Goal: Check status: Check status

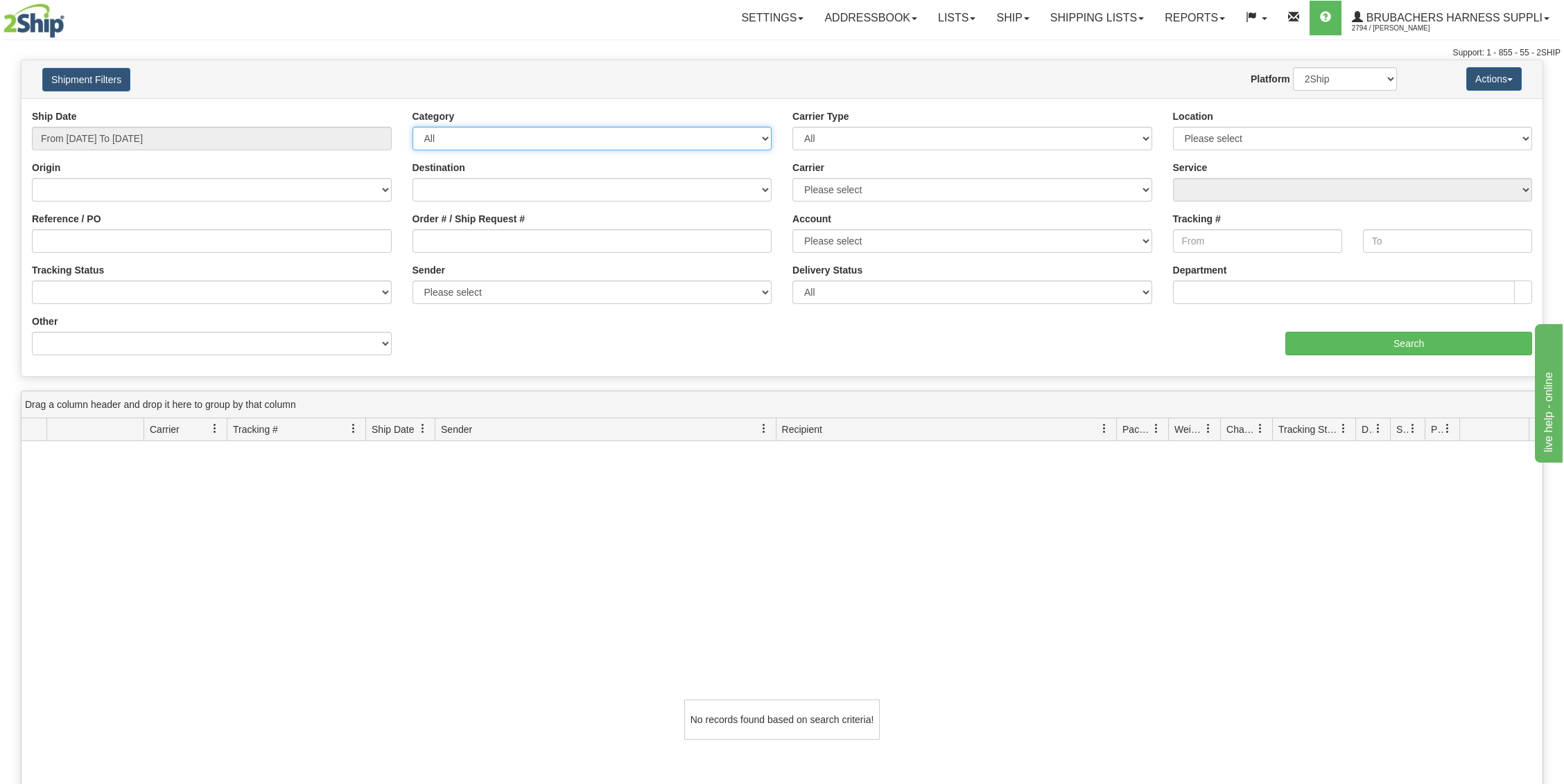
click at [763, 127] on select "All Inbound Outbound" at bounding box center [592, 139] width 360 height 24
select select "2"
click at [412, 127] on select "All Inbound Outbound" at bounding box center [592, 139] width 360 height 24
click at [367, 139] on input "From [DATE] To [DATE]" at bounding box center [212, 139] width 360 height 24
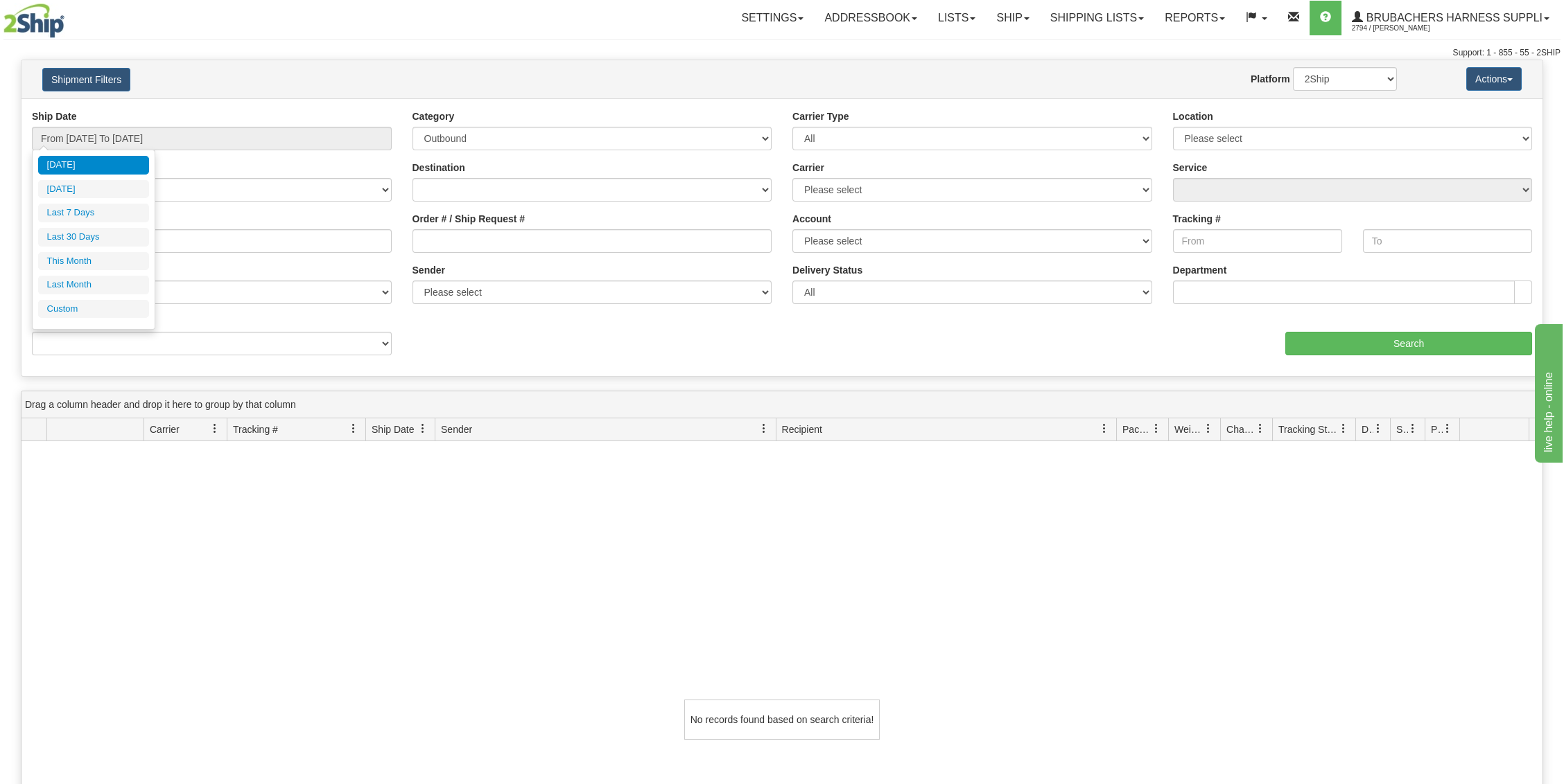
click at [503, 340] on div "Ship Date From 08/28/2025 To 08/29/2025 Category All Inbound Outbound Carrier T…" at bounding box center [782, 237] width 1520 height 256
click at [1210, 140] on select "Please select Wallenstein N0B 2S0" at bounding box center [1352, 139] width 360 height 24
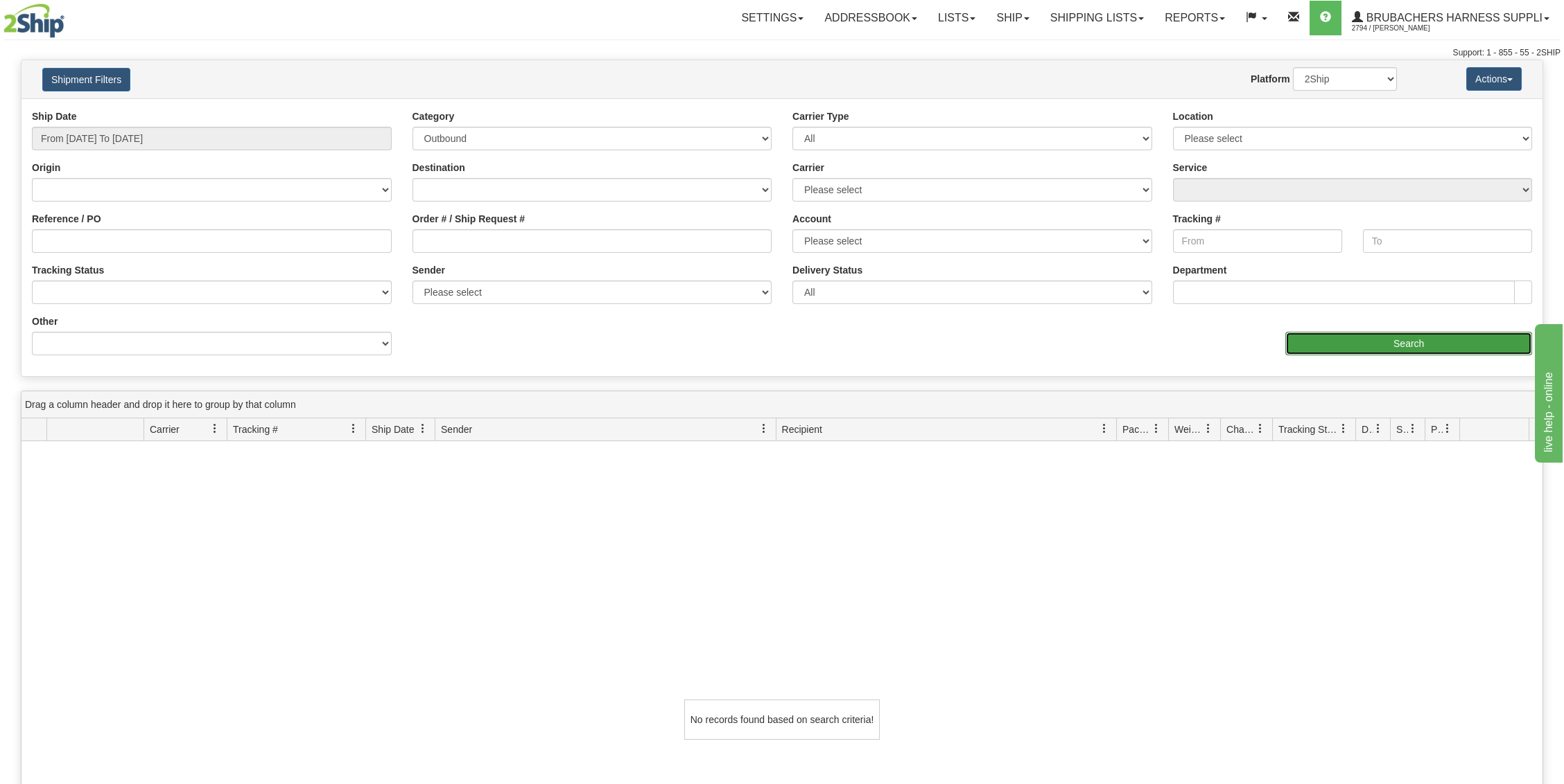
click at [1336, 343] on input "Search" at bounding box center [1408, 344] width 247 height 24
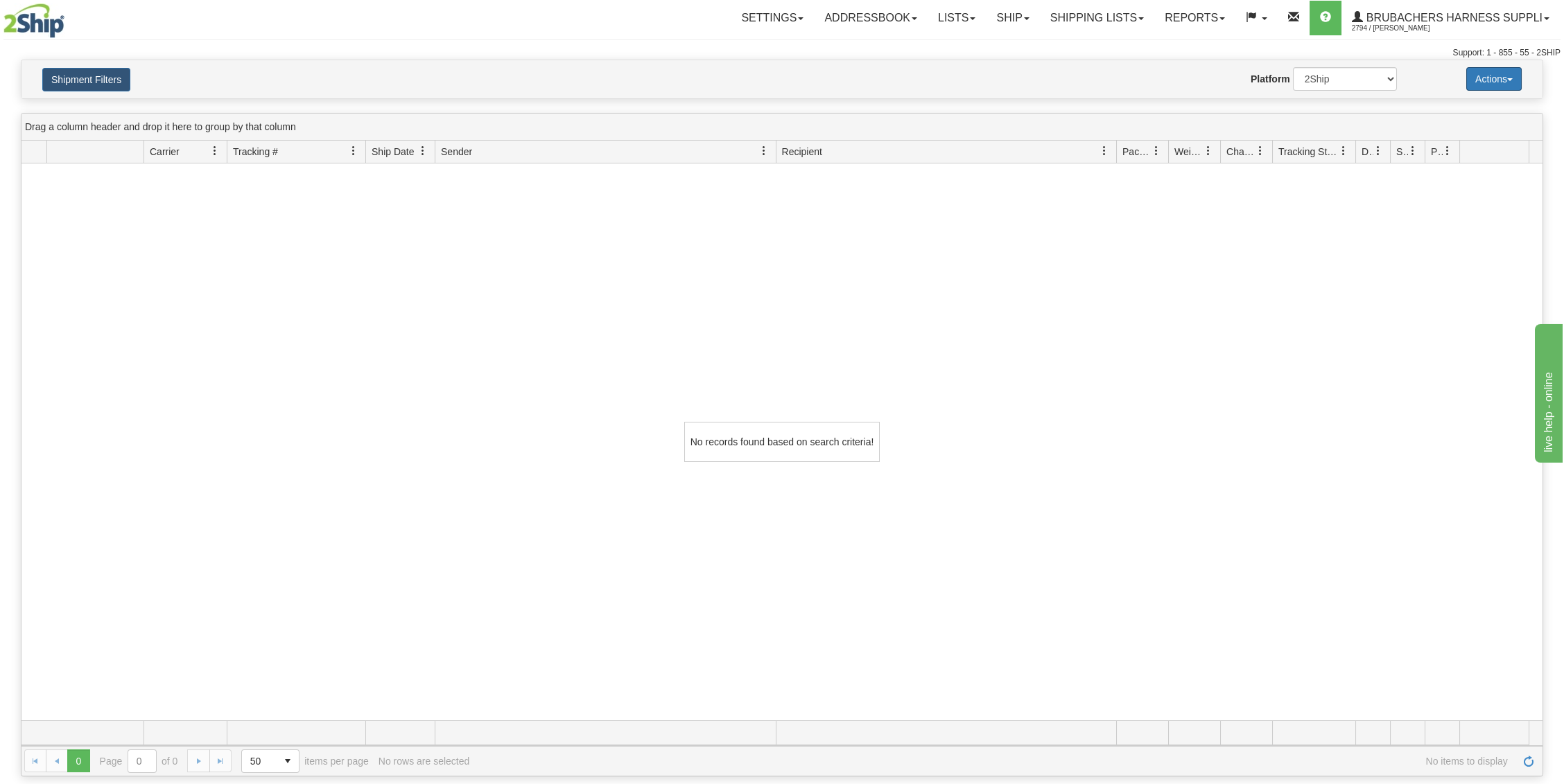
click at [1515, 75] on button "Actions" at bounding box center [1494, 79] width 55 height 24
click at [1117, 20] on link "Shipping lists" at bounding box center [1097, 18] width 114 height 34
click at [1097, 63] on span "Search Shipment History" at bounding box center [1085, 66] width 107 height 11
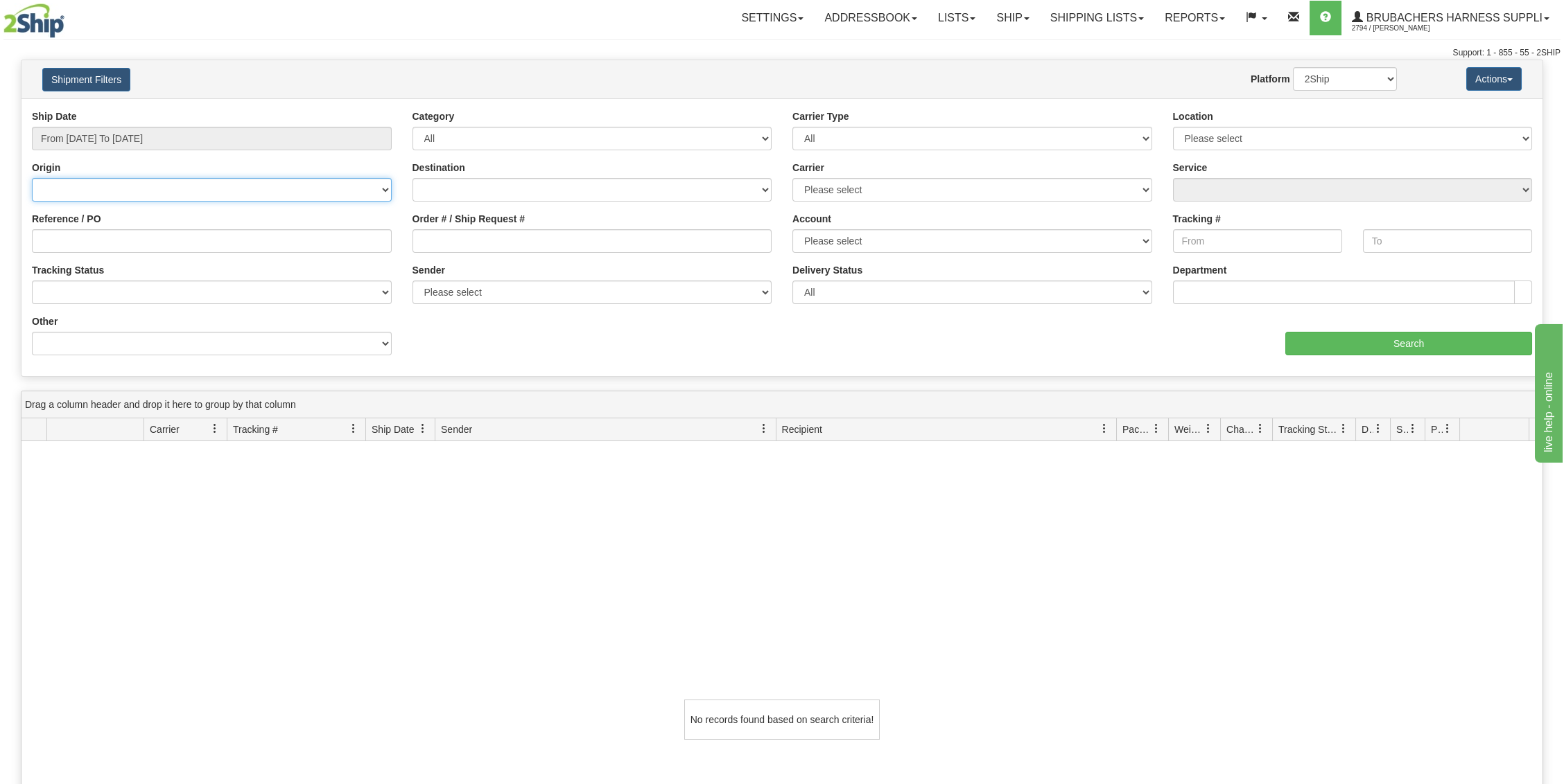
click at [380, 191] on select "Canada United States Mexico Puerto Rico Romania Australia New Zealand SouthAfri…" at bounding box center [212, 190] width 360 height 24
drag, startPoint x: 372, startPoint y: 139, endPoint x: 278, endPoint y: 133, distance: 94.2
click at [372, 139] on input "From [DATE] To [DATE]" at bounding box center [212, 139] width 360 height 24
click at [181, 137] on input "From [DATE] To [DATE]" at bounding box center [212, 139] width 360 height 24
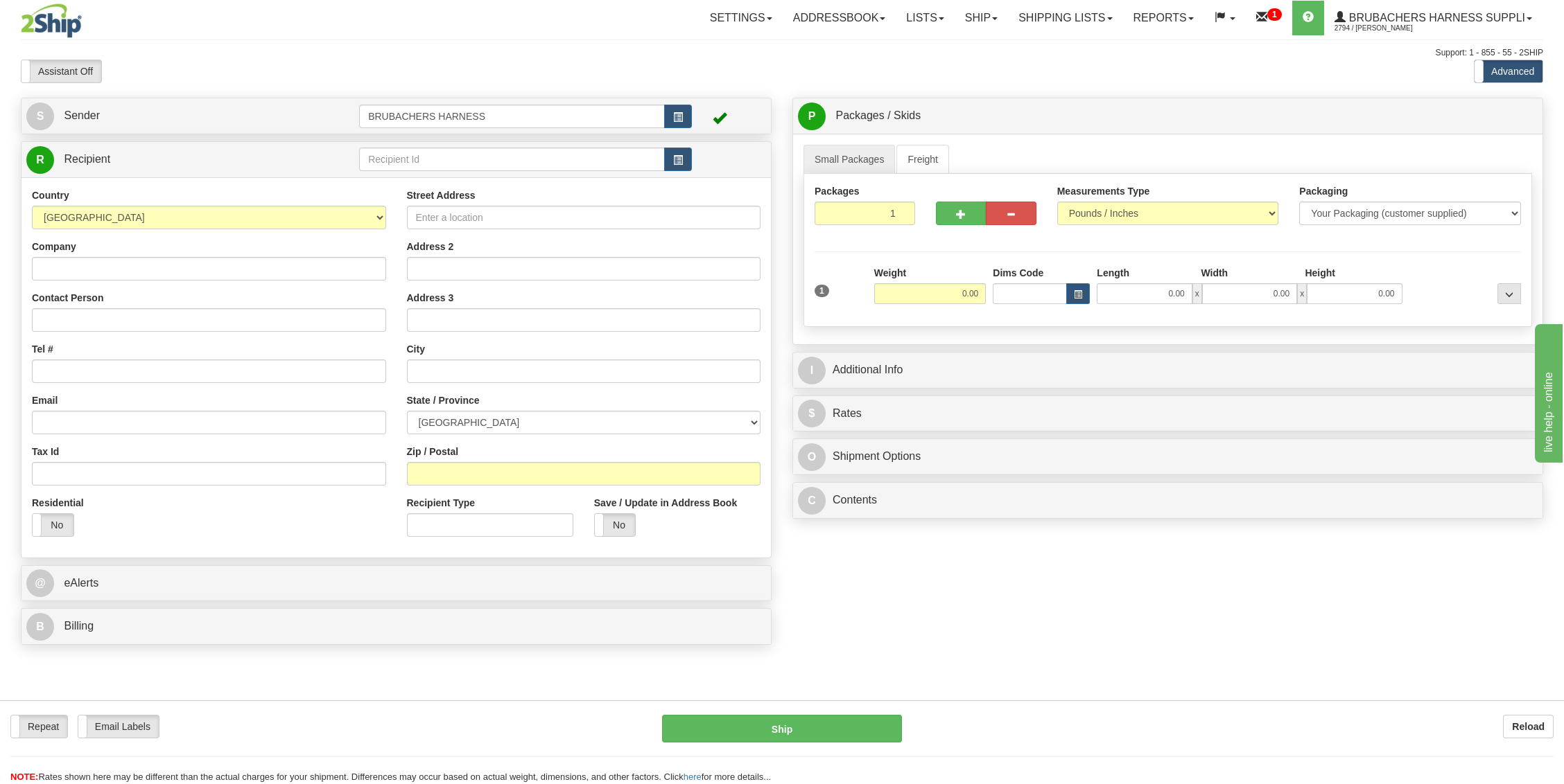
click at [953, 57] on div "Support: 1 - 855 - 55 - 2SHIP" at bounding box center [782, 53] width 1522 height 11
click at [925, 674] on div "Repeat Repeat Email Labels Email Labels Edit Reload Ship Reload" at bounding box center [782, 687] width 1522 height 70
click at [1020, 14] on link "Shipping lists" at bounding box center [1065, 18] width 114 height 34
click at [1024, 65] on span "Search Shipment History" at bounding box center [1054, 66] width 107 height 11
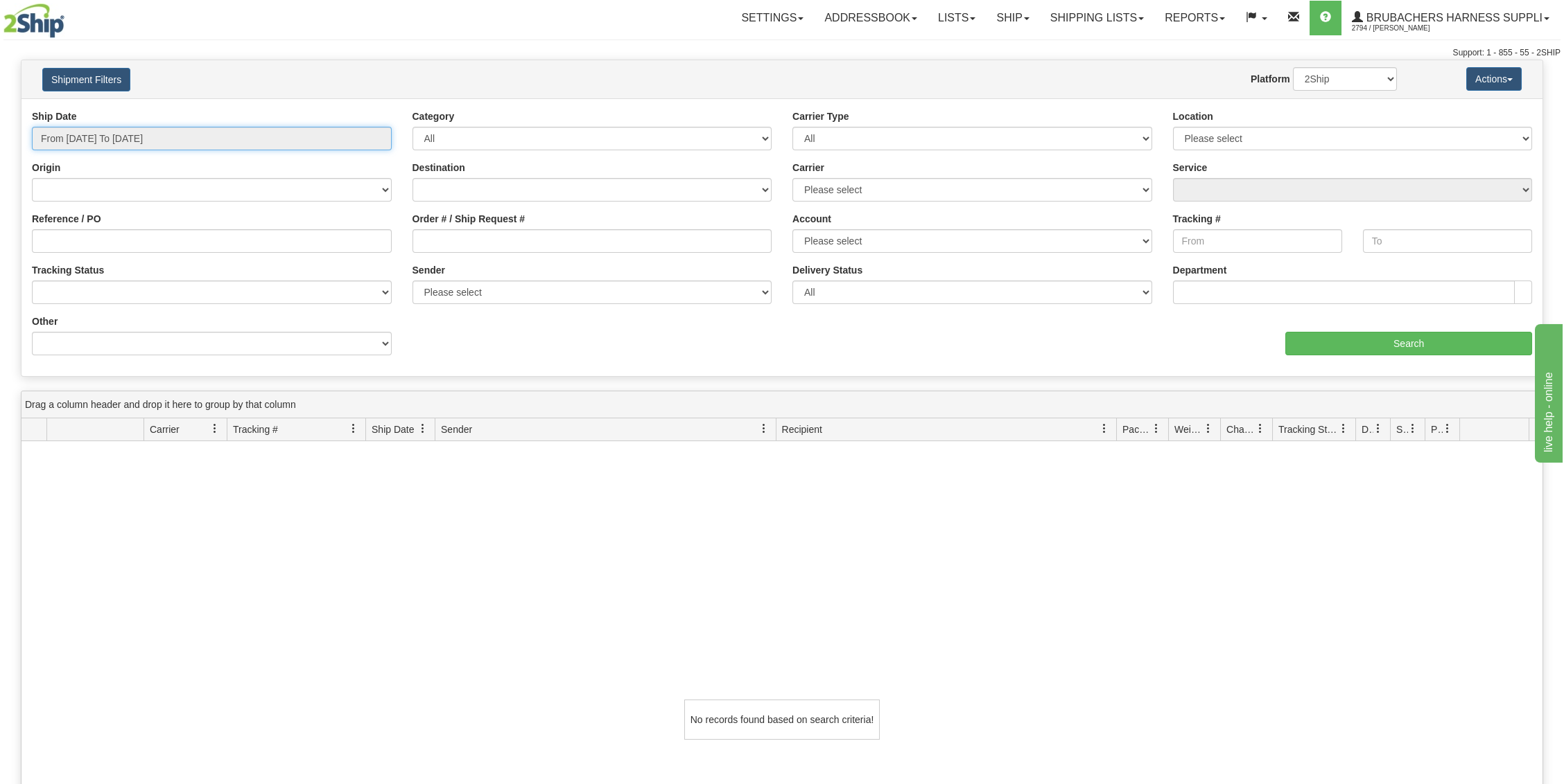
click at [198, 135] on input "From [DATE] To [DATE]" at bounding box center [212, 139] width 360 height 24
type input "[DATE]"
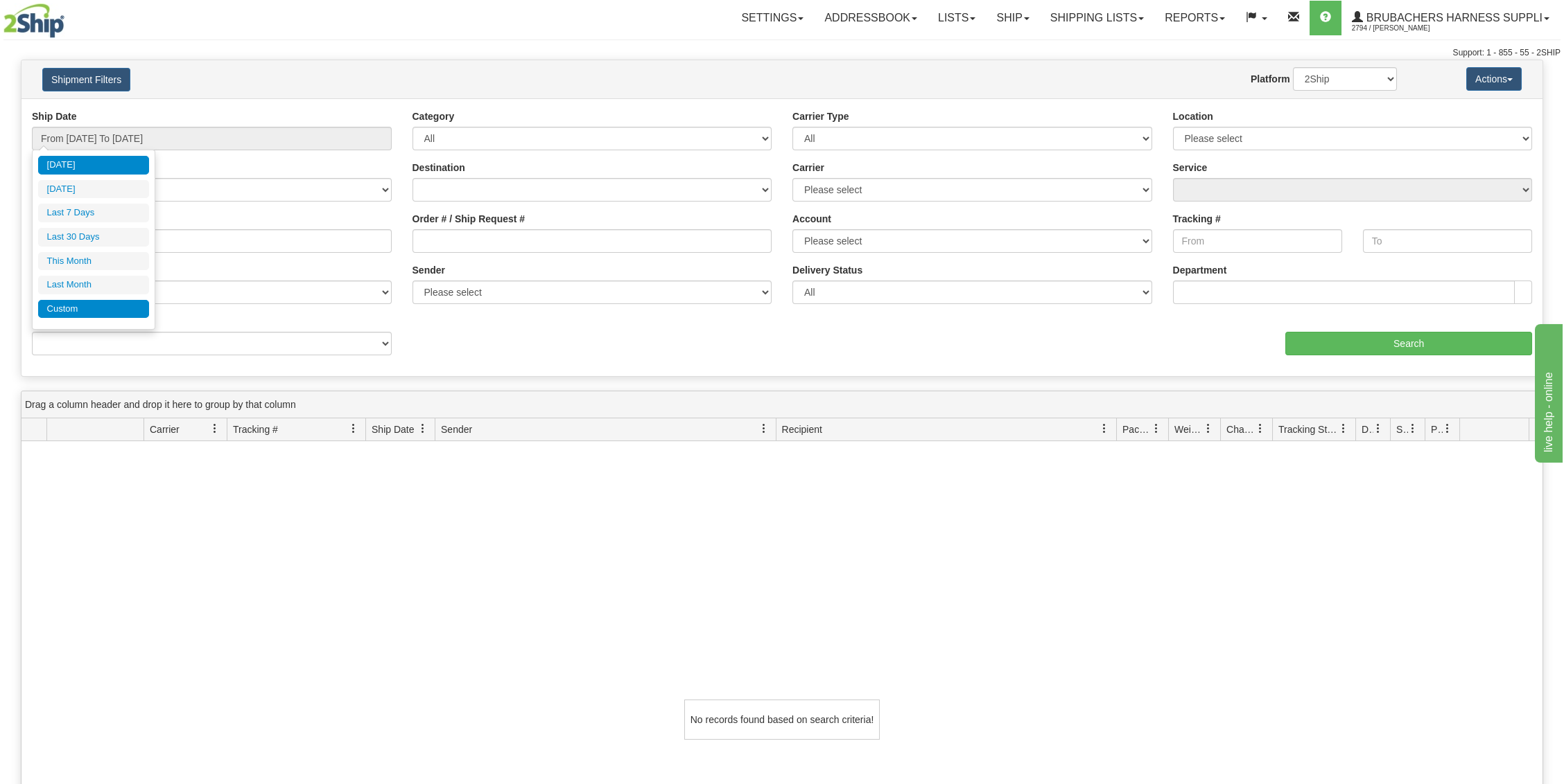
click at [94, 302] on li "Custom" at bounding box center [93, 309] width 111 height 19
type input "07/01/2025"
type input "[DATE]"
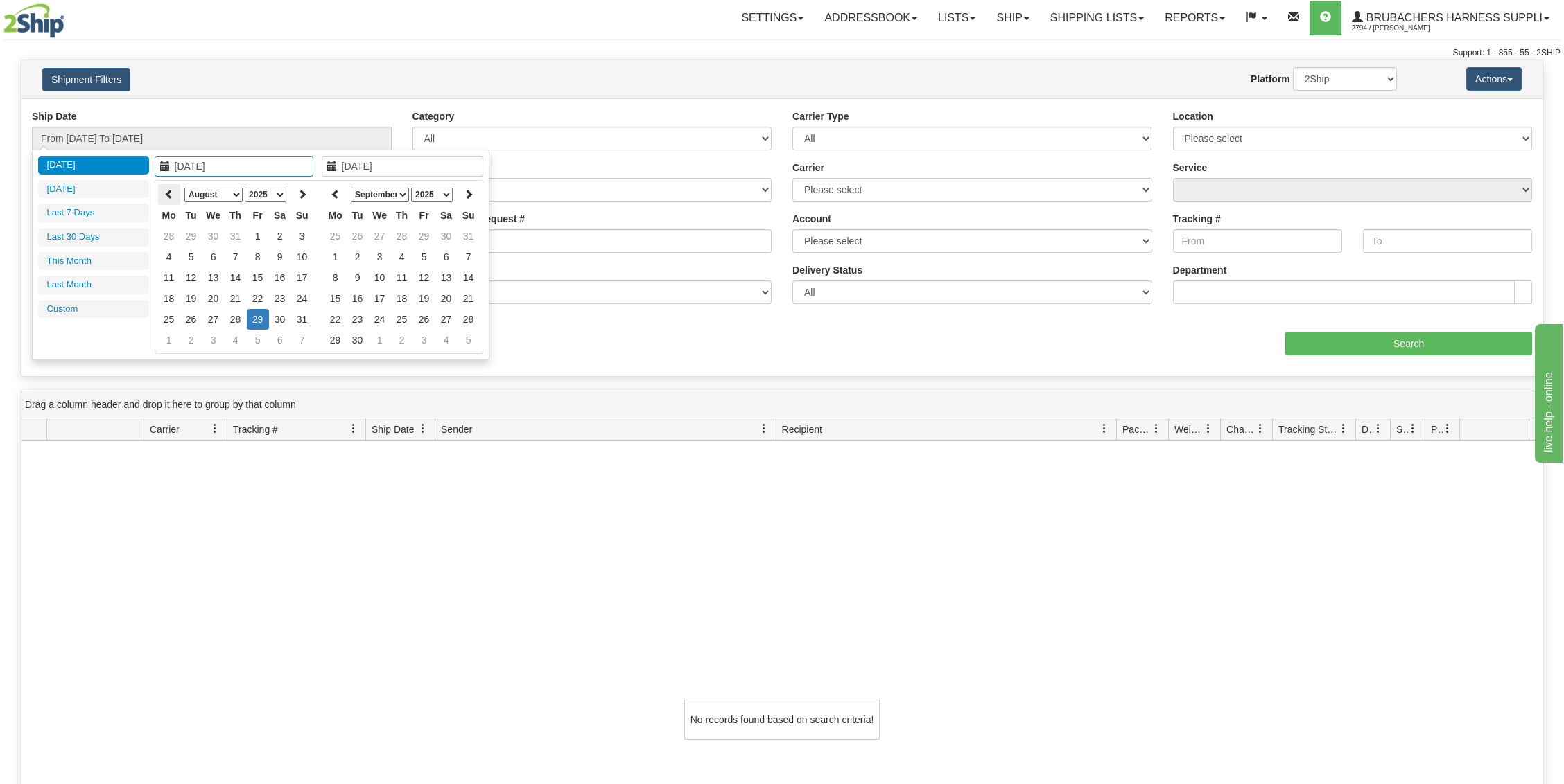
click at [166, 192] on icon at bounding box center [169, 194] width 9 height 9
type input "[DATE]"
click at [191, 234] on td "1" at bounding box center [191, 236] width 22 height 21
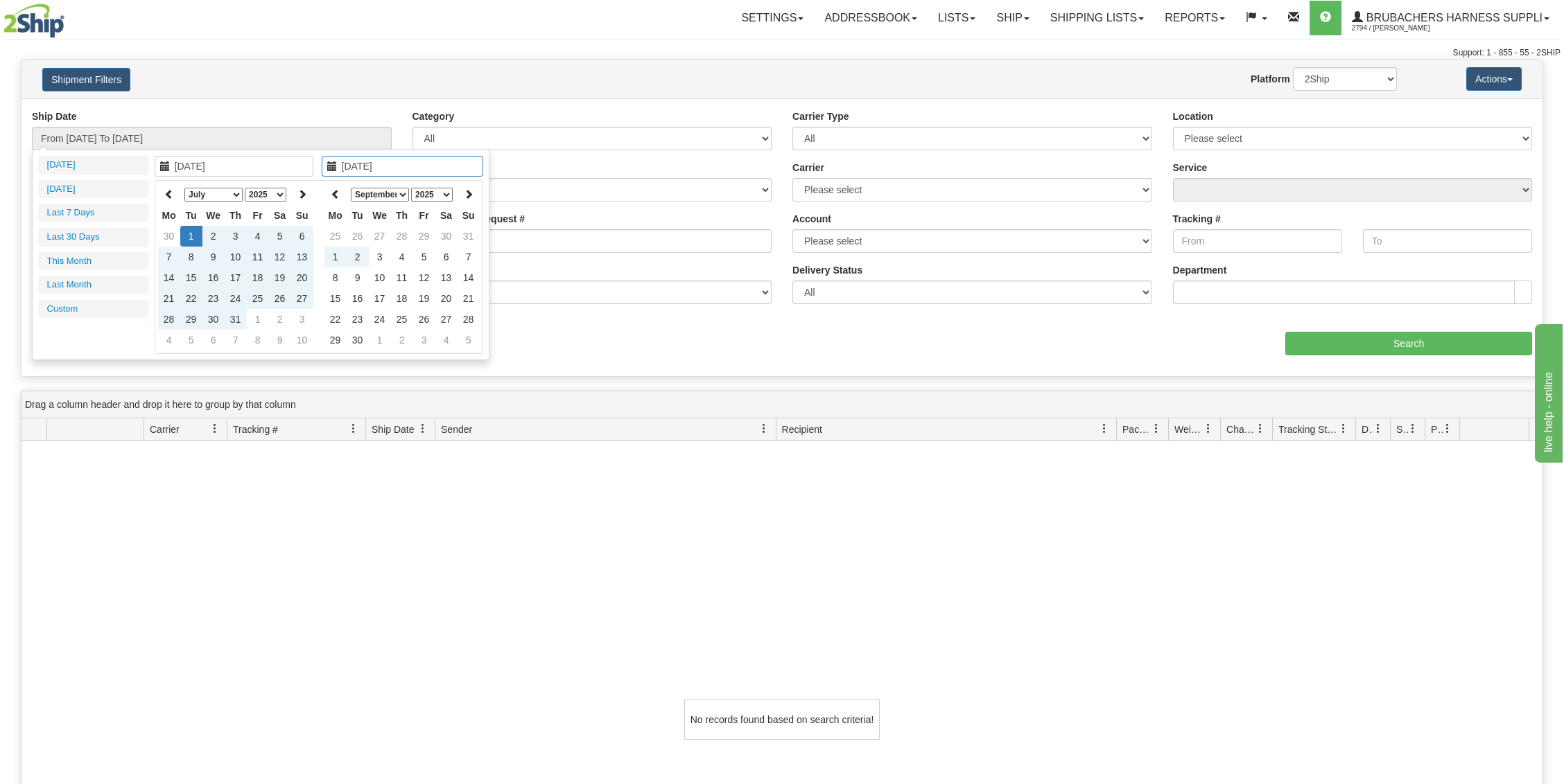
type input "08/30/2025"
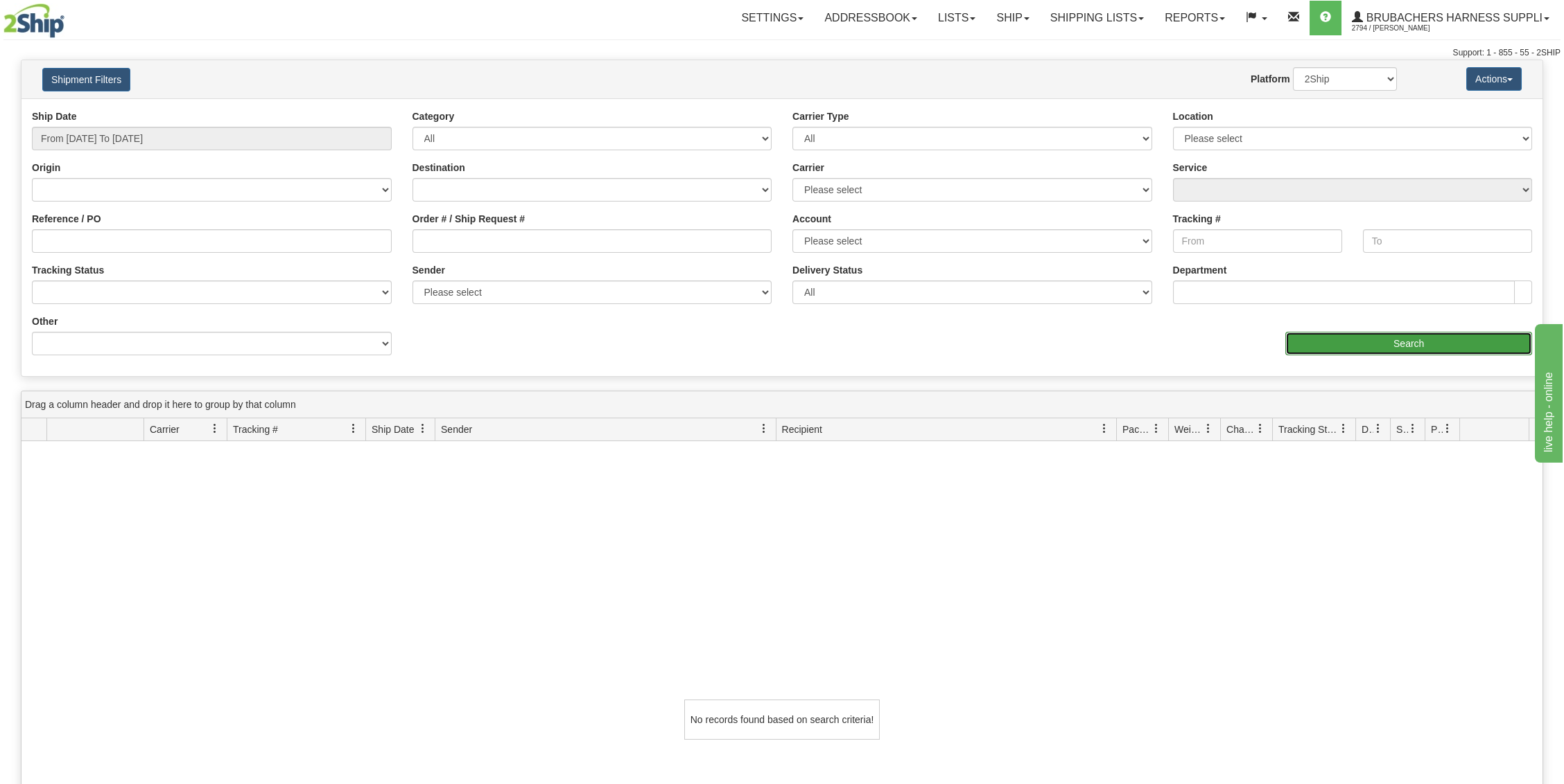
click at [1435, 338] on input "Search" at bounding box center [1408, 344] width 247 height 24
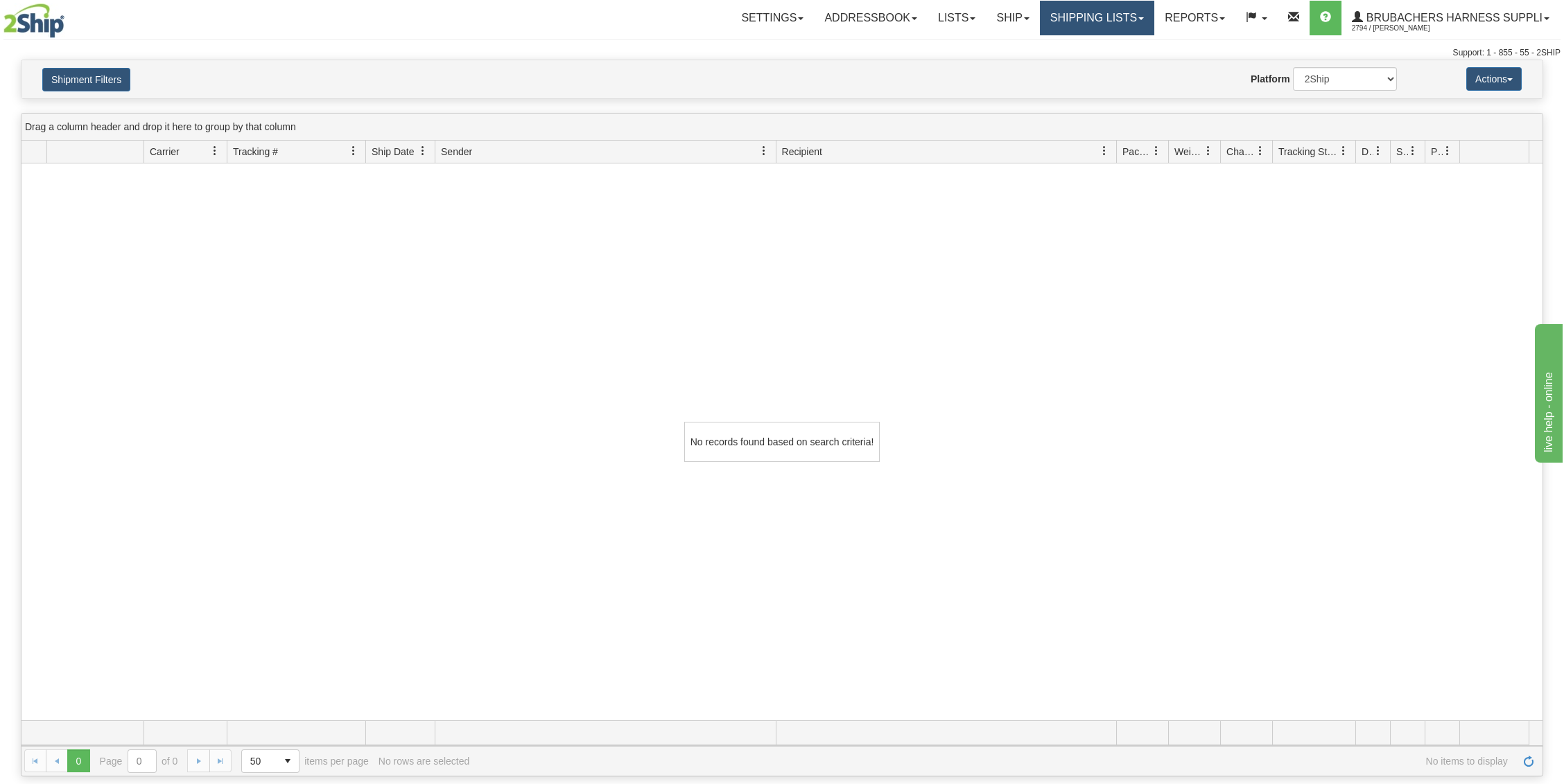
click at [1129, 24] on link "Shipping lists" at bounding box center [1097, 18] width 114 height 34
click at [1100, 65] on span "Search Shipment History" at bounding box center [1085, 66] width 107 height 11
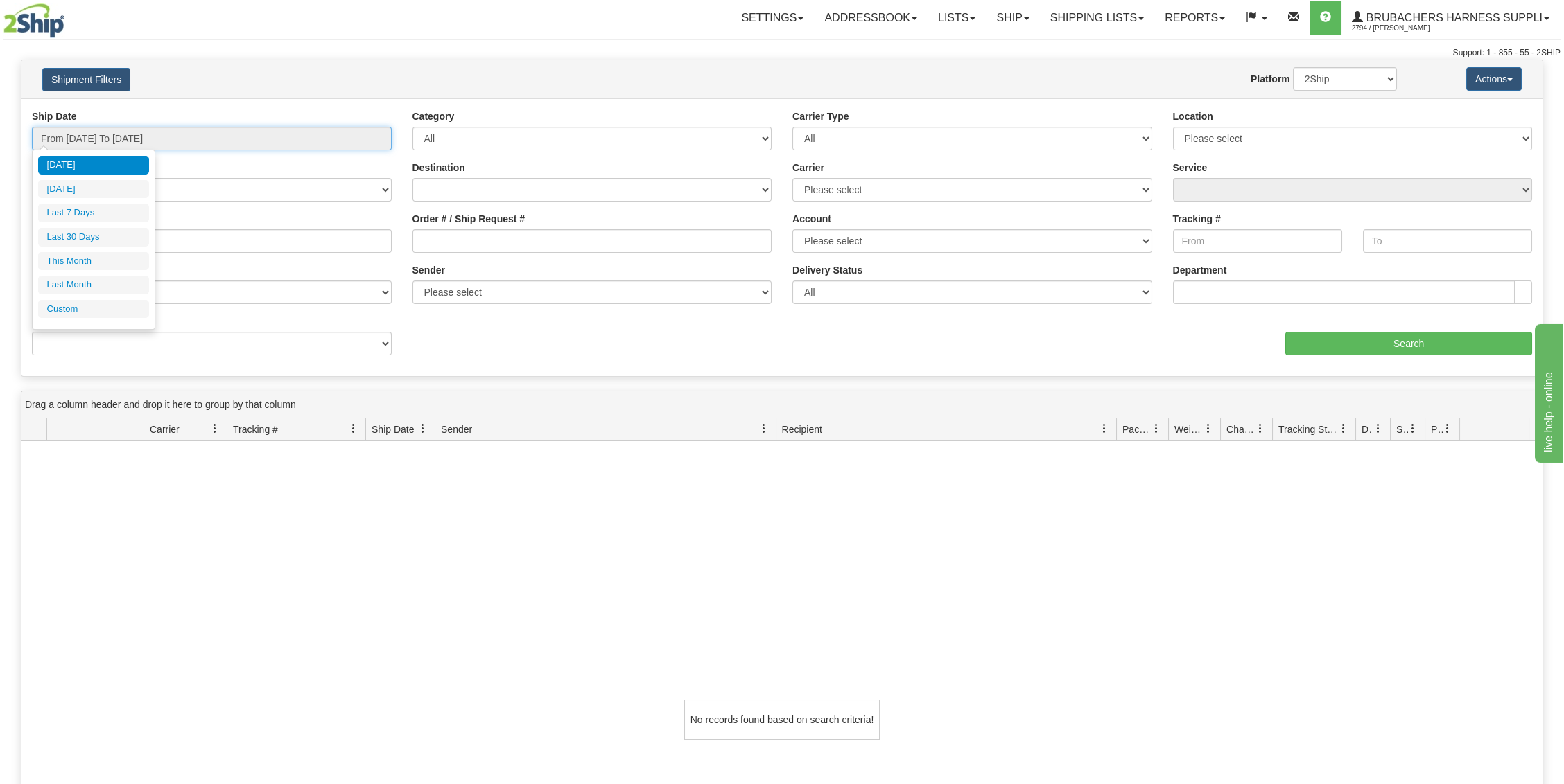
click at [143, 139] on input "From [DATE] To [DATE]" at bounding box center [212, 139] width 360 height 24
type input "[DATE]"
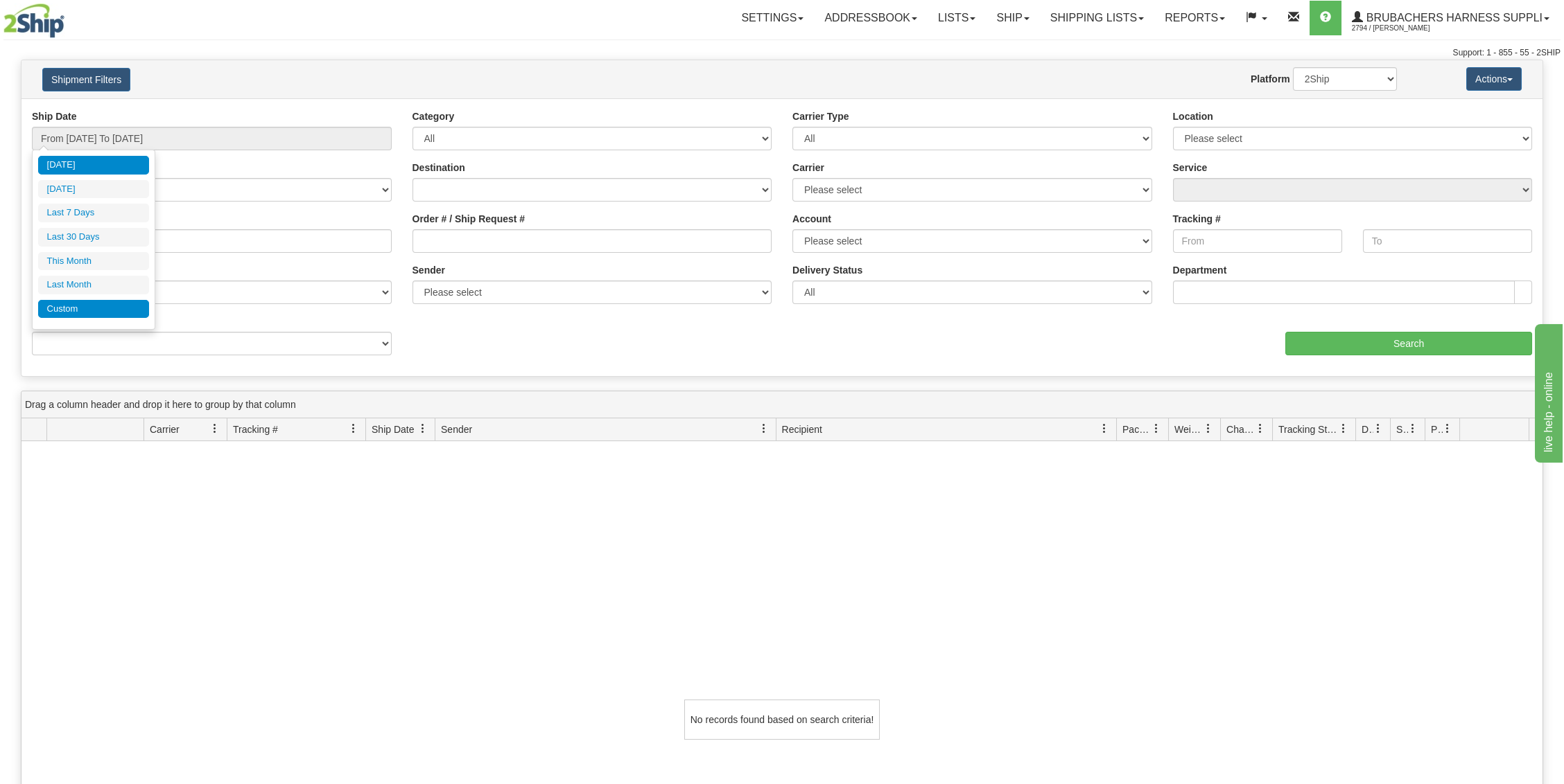
click at [90, 300] on li "Custom" at bounding box center [93, 309] width 111 height 19
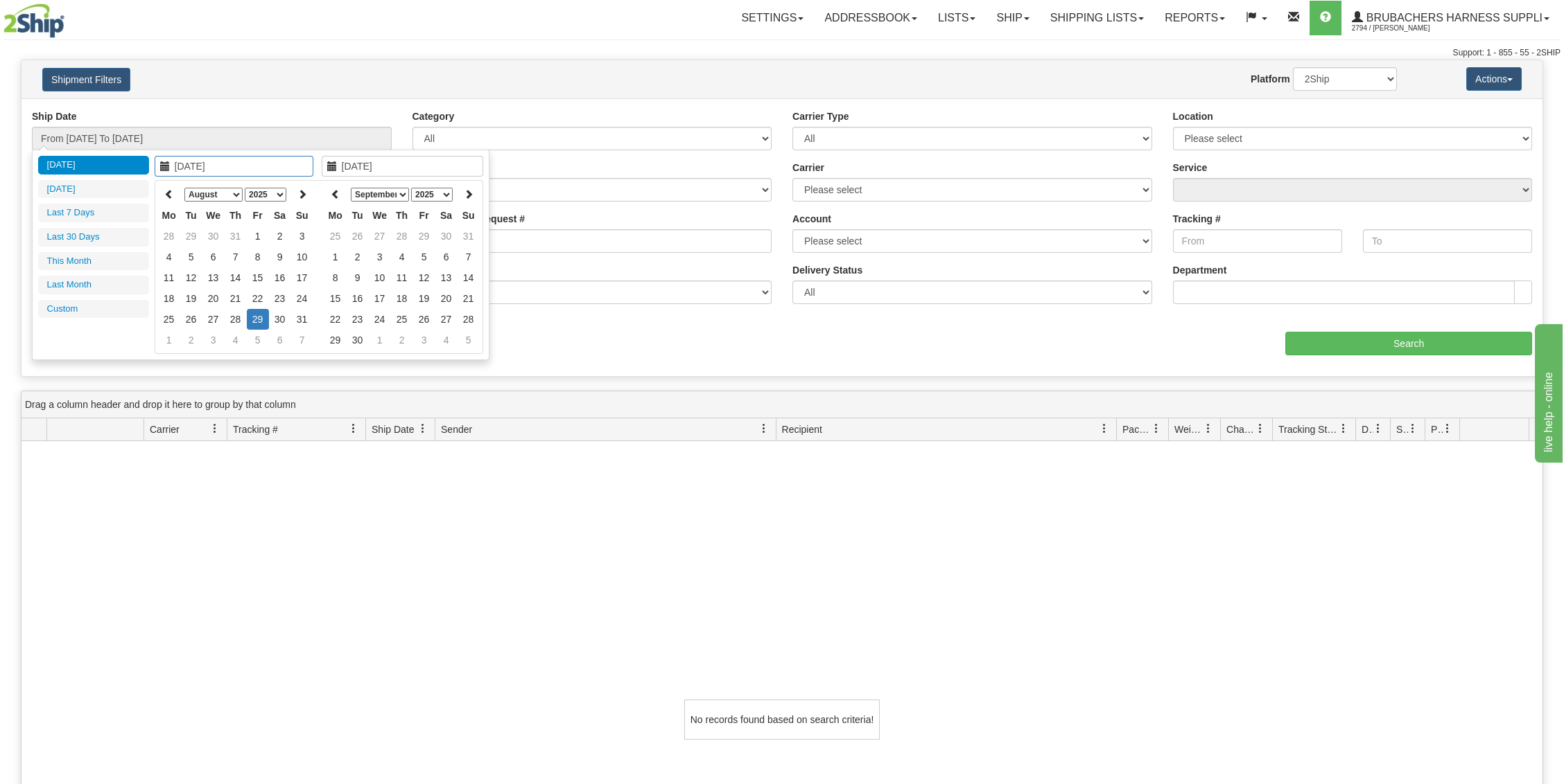
type input "[DATE]"
click at [171, 193] on icon at bounding box center [169, 194] width 9 height 9
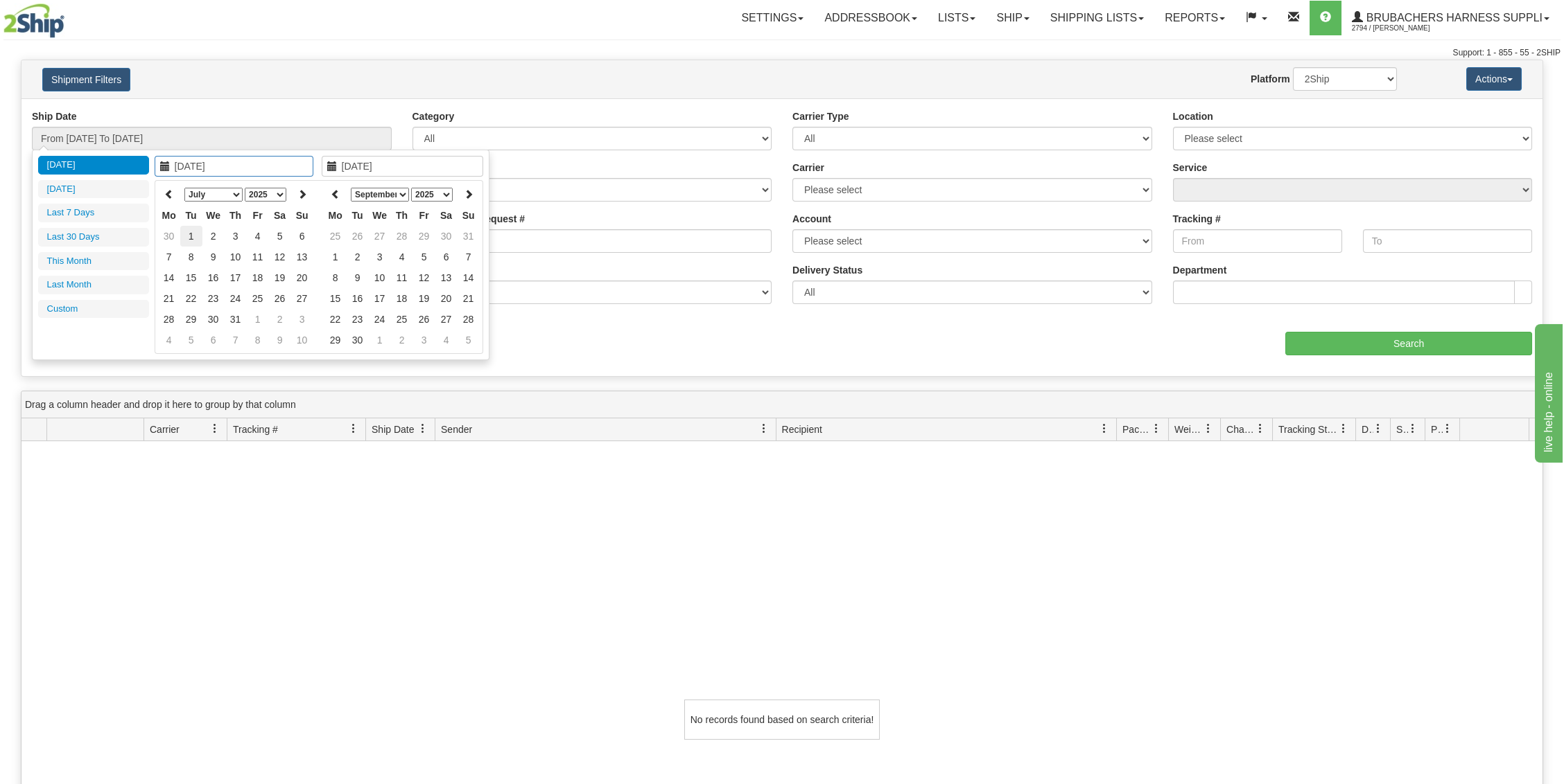
type input "[DATE]"
click at [189, 233] on td "1" at bounding box center [191, 236] width 22 height 21
type input "[DATE]"
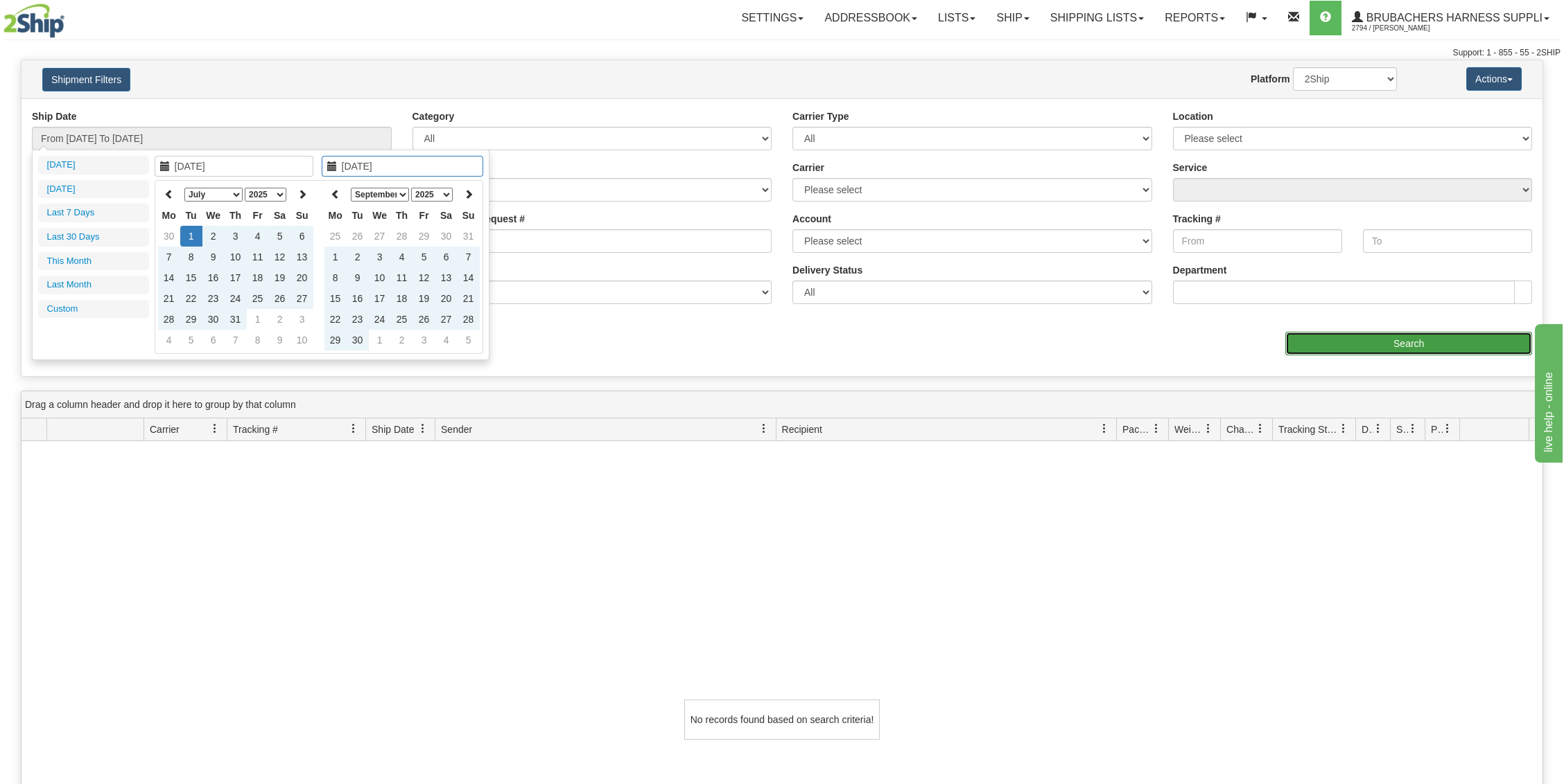
click at [1369, 335] on input "Search" at bounding box center [1408, 344] width 247 height 24
